Goal: Information Seeking & Learning: Check status

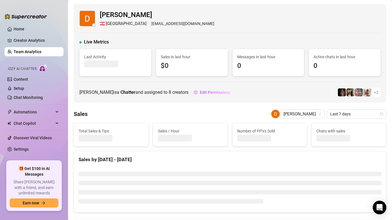
click at [34, 52] on link "Team Analytics" at bounding box center [28, 51] width 28 height 5
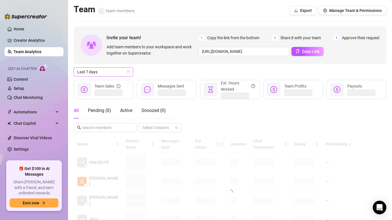
click at [116, 72] on span "Last 7 days" at bounding box center [103, 72] width 53 height 9
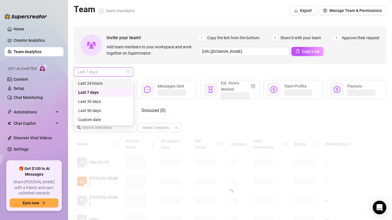
click at [113, 79] on div "Last 24 hours" at bounding box center [103, 83] width 57 height 9
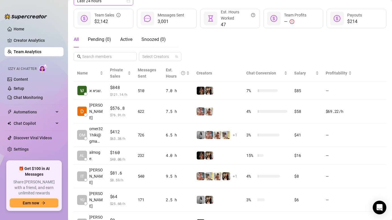
scroll to position [71, 0]
click at [35, 44] on link "Creator Analytics" at bounding box center [36, 40] width 45 height 9
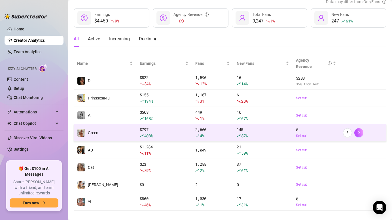
scroll to position [41, 0]
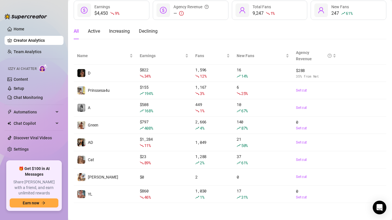
click at [184, 207] on main "Creators 8 connected accounts Manage Accounts + Add Account Last 24 hours Data …" at bounding box center [230, 89] width 324 height 261
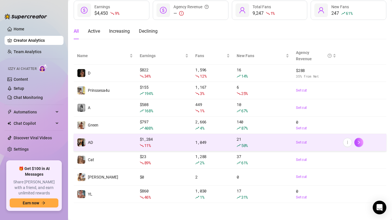
scroll to position [0, 0]
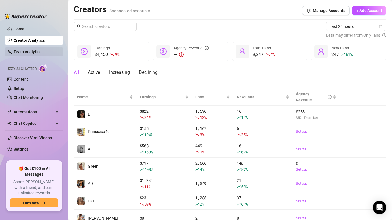
click at [26, 51] on link "Team Analytics" at bounding box center [28, 51] width 28 height 5
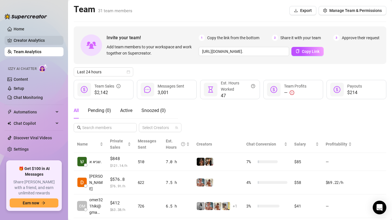
click at [30, 39] on link "Creator Analytics" at bounding box center [36, 40] width 45 height 9
